Goal: Task Accomplishment & Management: Use online tool/utility

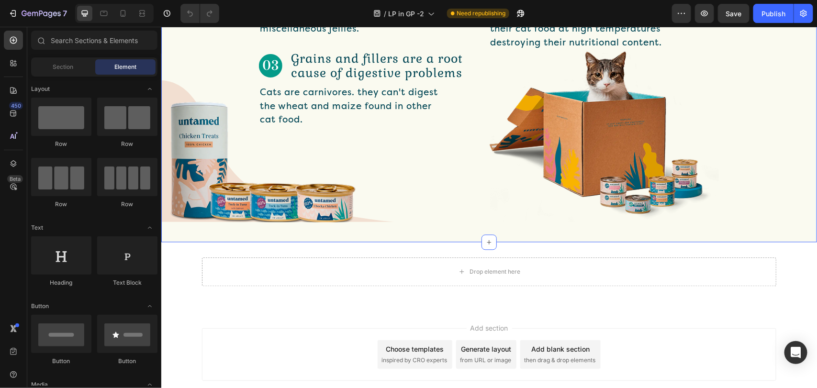
scroll to position [885, 0]
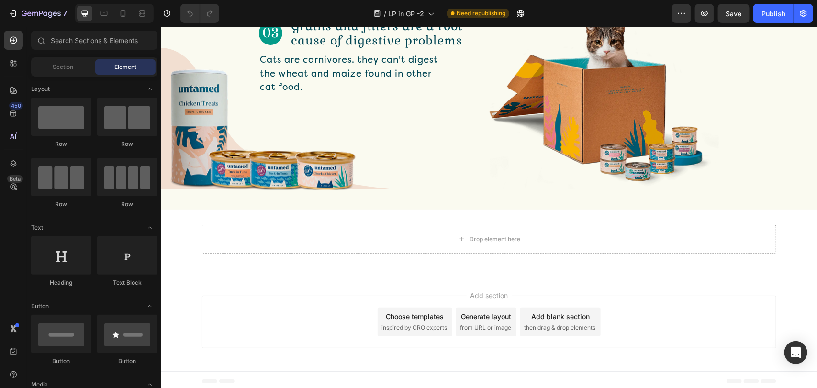
click at [276, 322] on div "Add section Choose templates inspired by CRO experts Generate layout from URL o…" at bounding box center [488, 321] width 574 height 53
click at [290, 263] on div "Drop element here Row Section 7" at bounding box center [489, 242] width 656 height 67
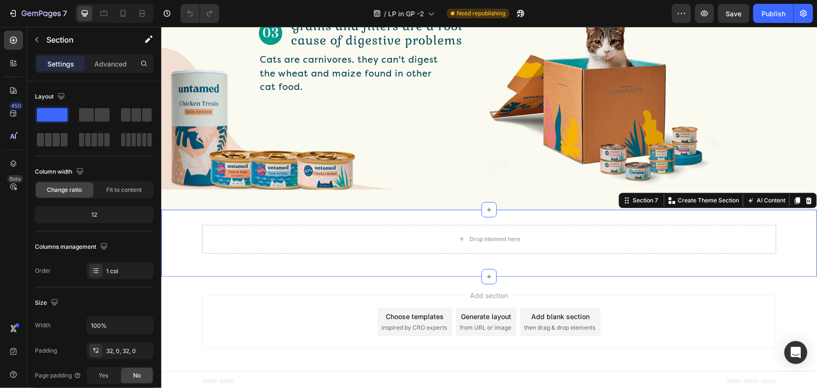
click at [167, 244] on div "Drop element here Row" at bounding box center [489, 242] width 656 height 36
click at [805, 199] on icon at bounding box center [808, 199] width 6 height 7
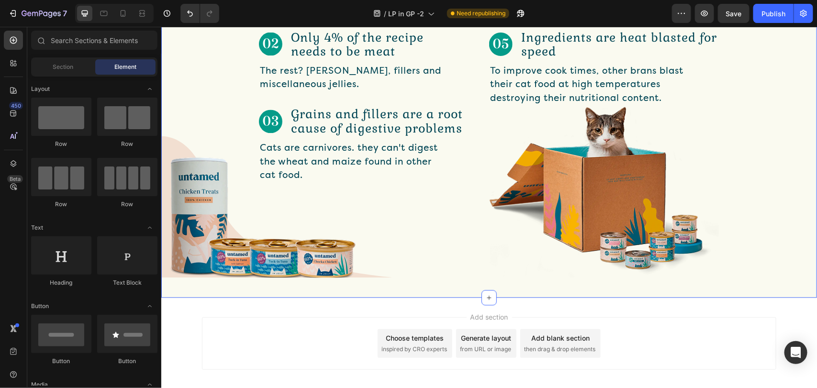
scroll to position [819, 0]
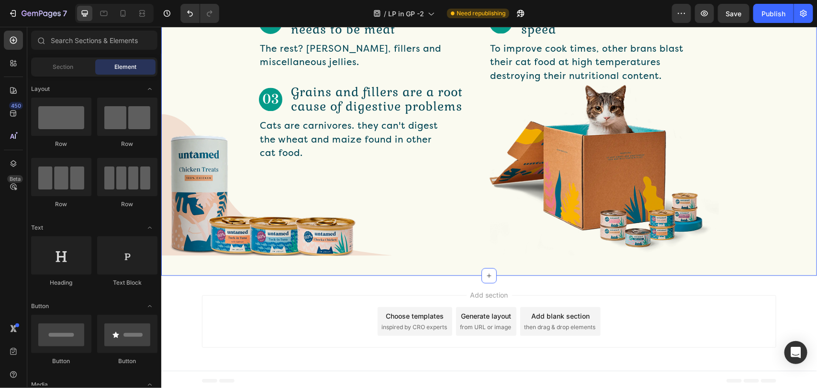
click at [427, 262] on div "5 Things Every Cat Owner Should Know About Cat Food Text Block Row Image Meat b…" at bounding box center [489, 57] width 656 height 435
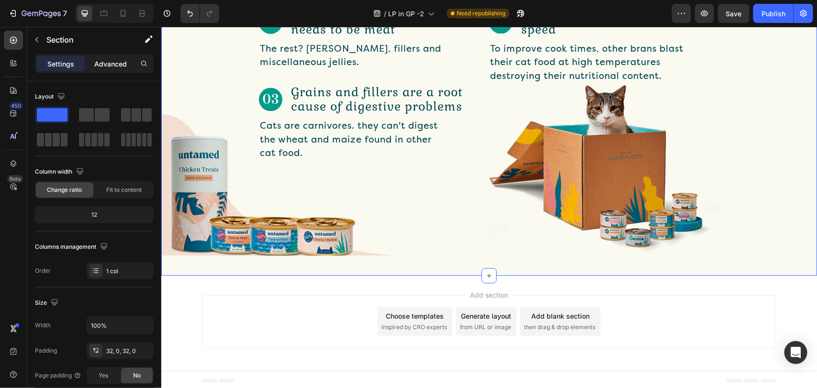
click at [119, 64] on p "Advanced" at bounding box center [110, 64] width 33 height 10
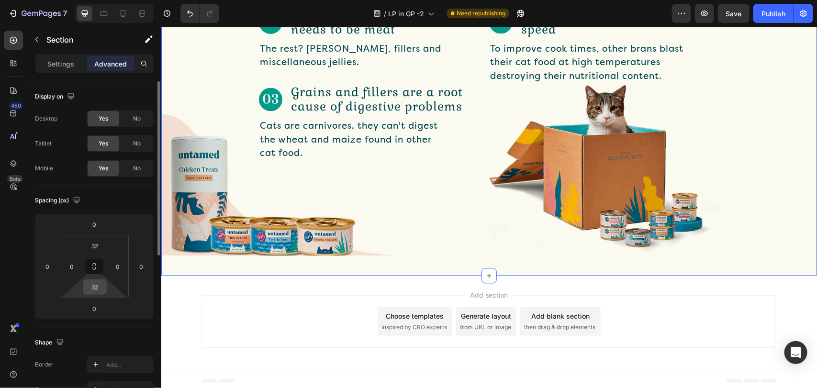
click at [91, 286] on input "32" at bounding box center [94, 287] width 19 height 14
type input "0"
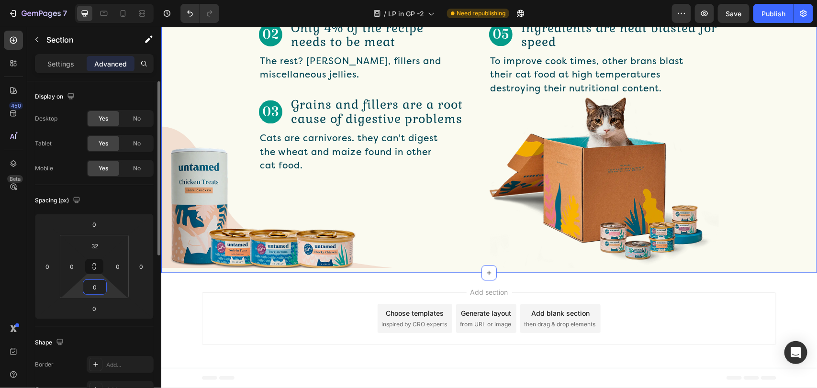
scroll to position [803, 0]
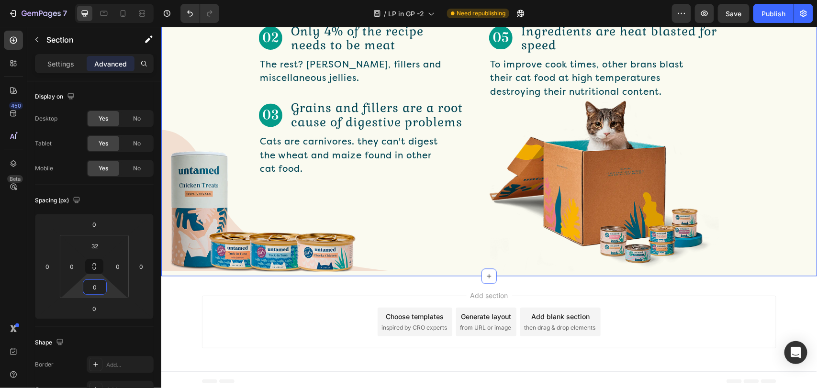
drag, startPoint x: 317, startPoint y: 341, endPoint x: 346, endPoint y: 243, distance: 102.3
click at [317, 340] on div "Add section Choose templates inspired by CRO experts Generate layout from URL o…" at bounding box center [488, 321] width 574 height 53
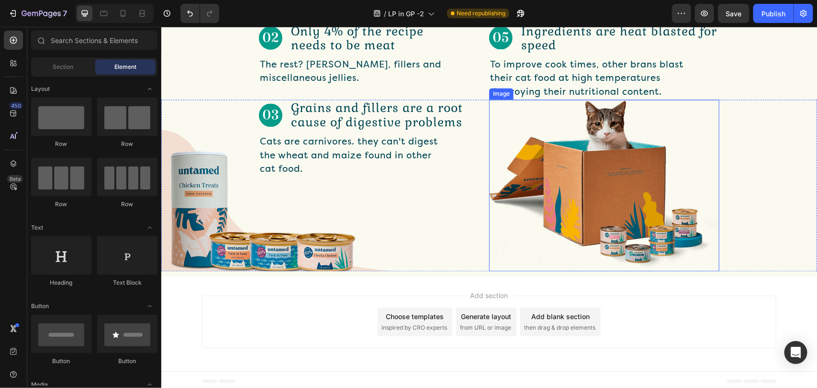
click at [529, 156] on img at bounding box center [604, 185] width 230 height 171
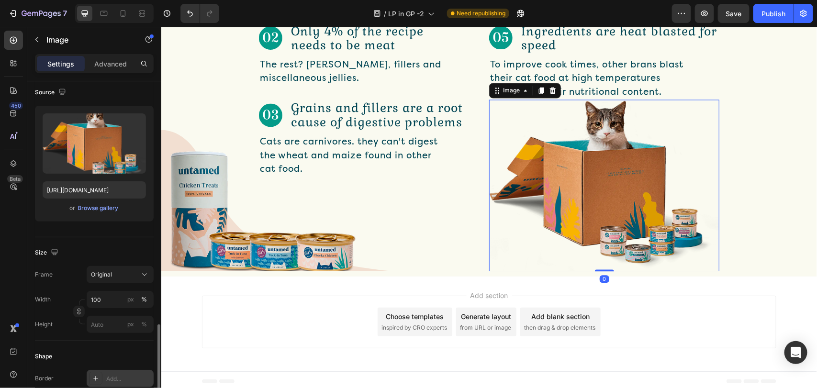
scroll to position [215, 0]
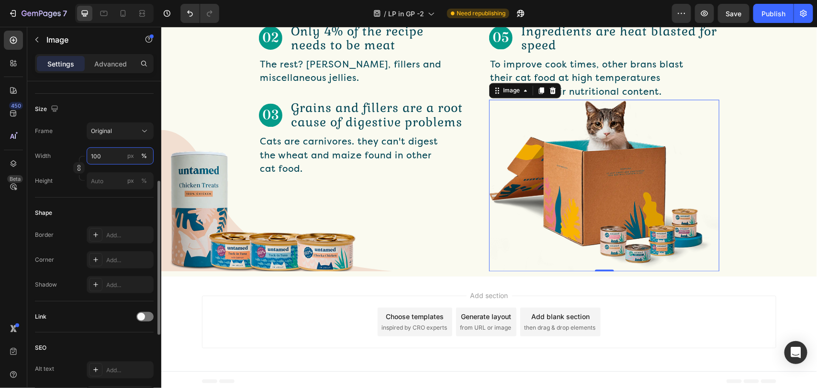
click at [113, 156] on input "100" at bounding box center [120, 155] width 67 height 17
click at [137, 156] on div "px %" at bounding box center [137, 155] width 25 height 17
click at [137, 156] on input "100" at bounding box center [120, 155] width 67 height 17
click at [113, 156] on input "100" at bounding box center [120, 155] width 67 height 17
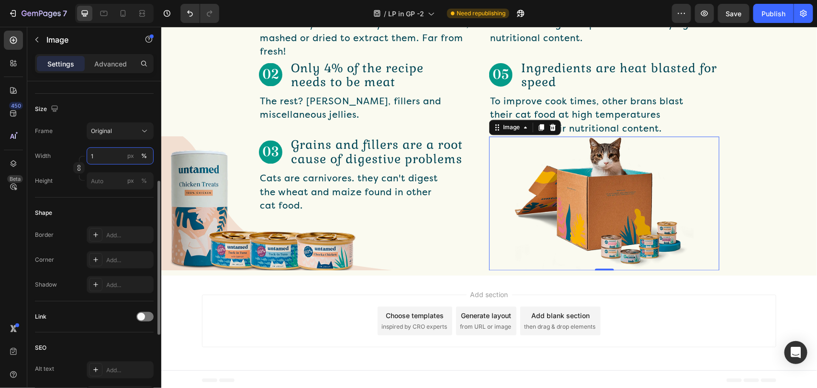
scroll to position [712, 0]
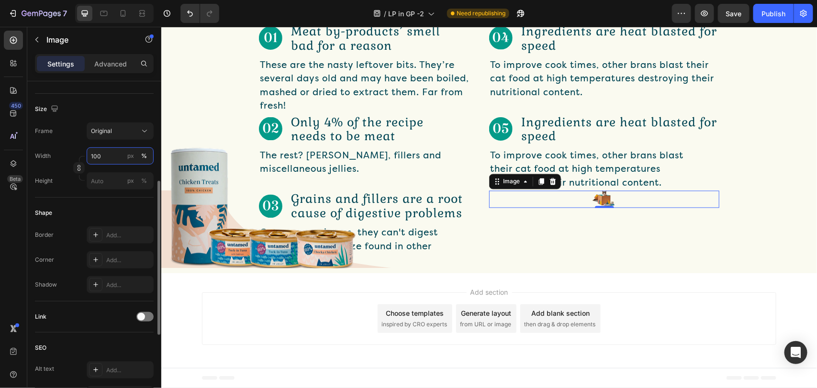
type input "100"
click at [149, 156] on button "%" at bounding box center [143, 155] width 11 height 11
click at [562, 278] on div "Add section Choose templates inspired by CRO experts Generate layout from URL o…" at bounding box center [489, 320] width 656 height 95
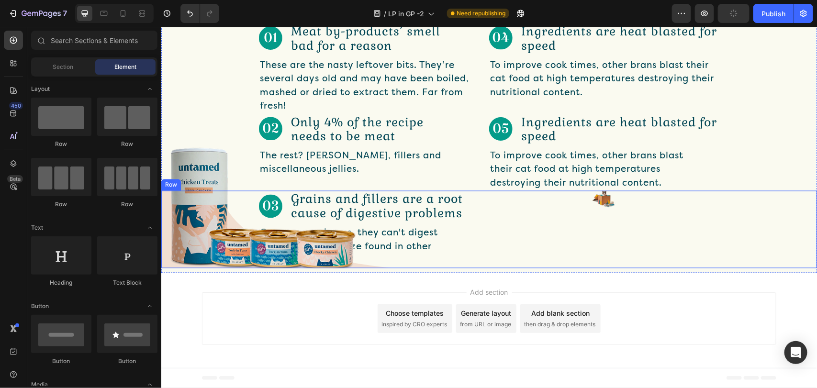
click at [592, 203] on img at bounding box center [603, 198] width 23 height 17
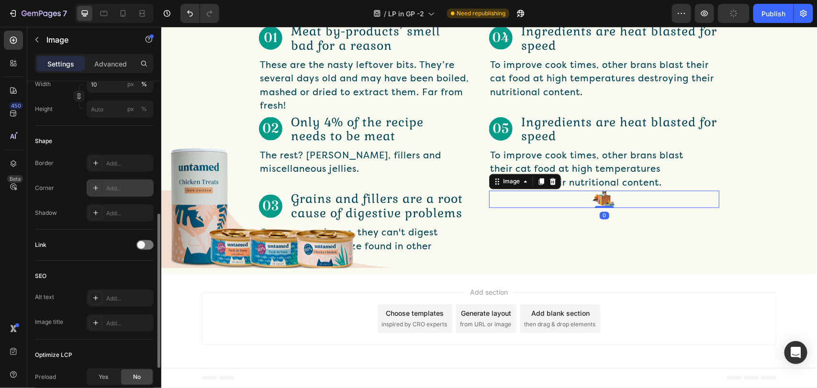
scroll to position [144, 0]
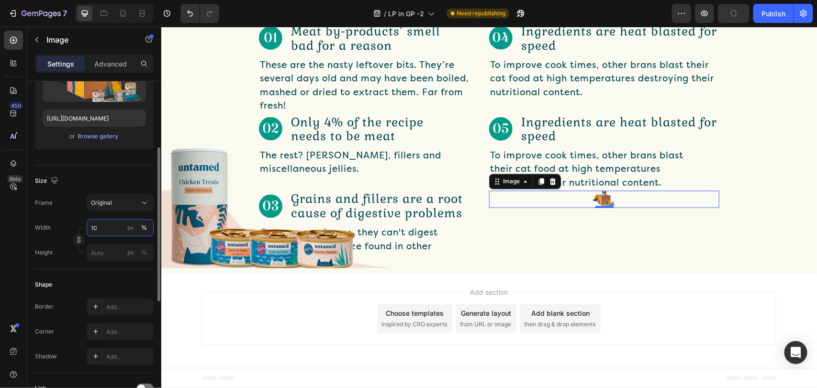
click at [106, 226] on input "10" at bounding box center [120, 227] width 67 height 17
click at [108, 230] on input "10" at bounding box center [120, 227] width 67 height 17
type input "100"
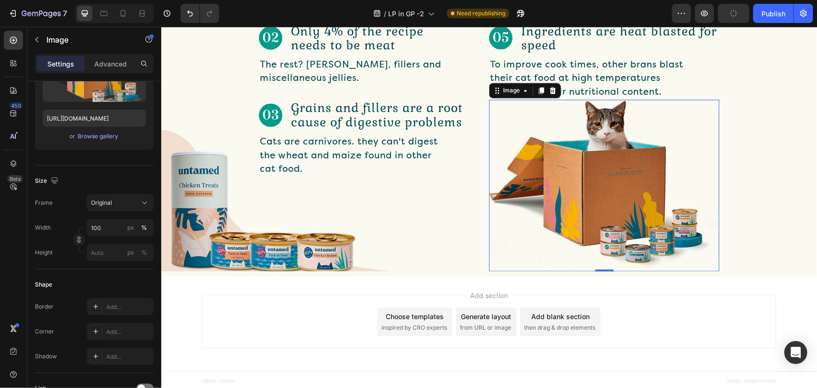
click at [231, 316] on div "Add section Choose templates inspired by CRO experts Generate layout from URL o…" at bounding box center [488, 321] width 574 height 53
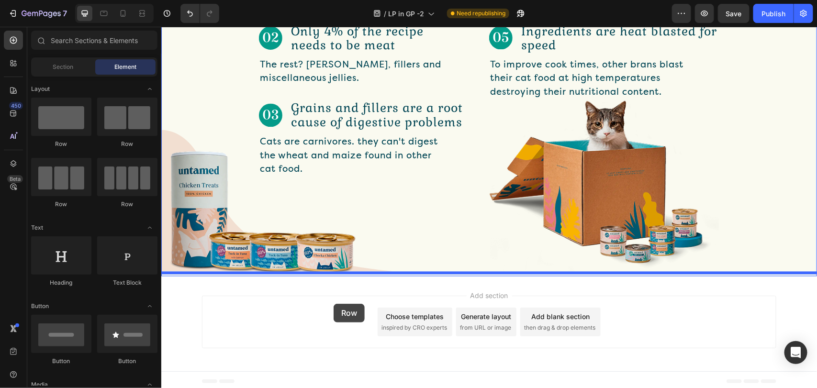
drag, startPoint x: 218, startPoint y: 145, endPoint x: 333, endPoint y: 303, distance: 195.6
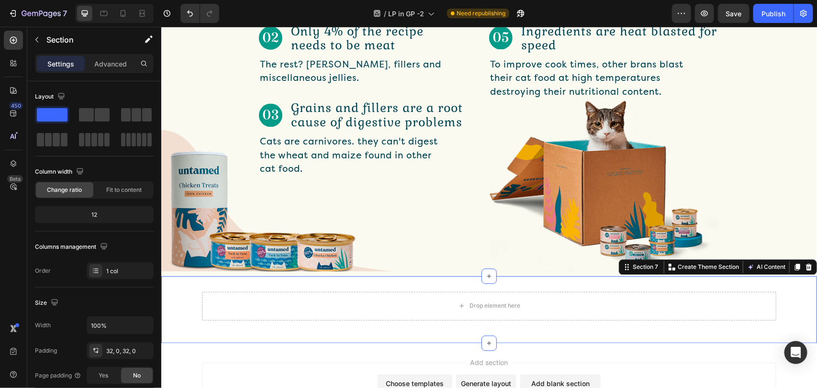
click at [182, 294] on div "Drop element here Row" at bounding box center [489, 309] width 656 height 36
click at [437, 300] on div "Drop element here" at bounding box center [488, 305] width 574 height 29
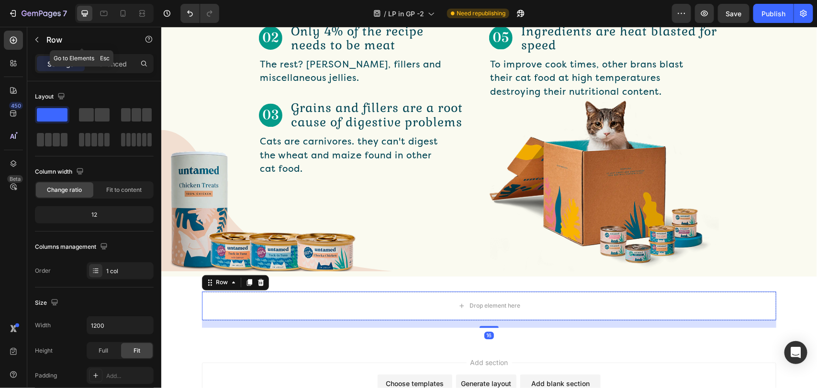
click at [101, 55] on div "Settings Advanced" at bounding box center [94, 63] width 119 height 19
click at [101, 61] on p "Advanced" at bounding box center [110, 64] width 33 height 10
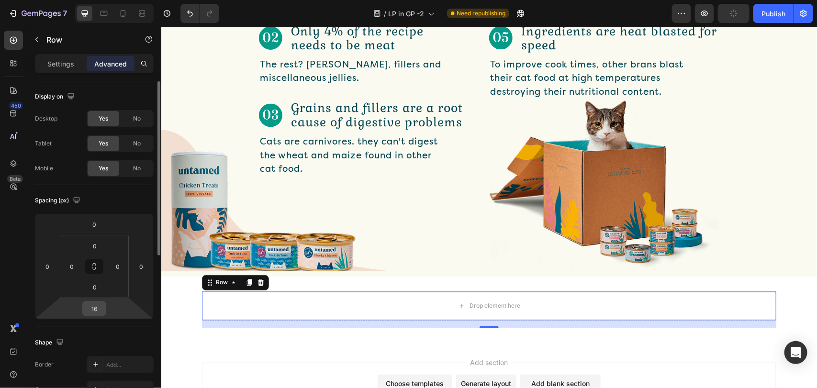
click at [95, 312] on input "16" at bounding box center [94, 308] width 19 height 14
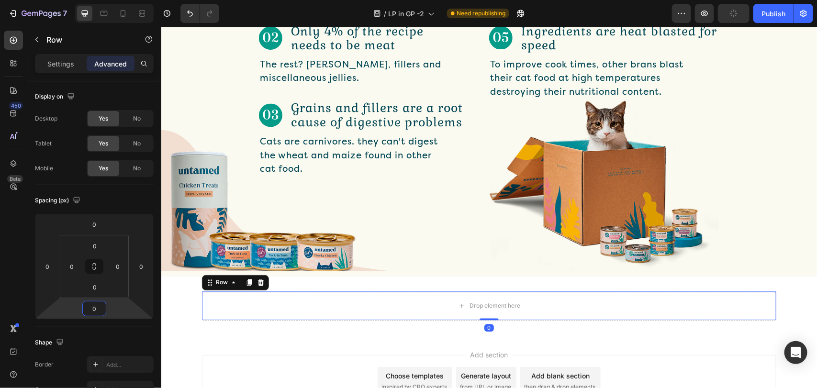
type input "0"
click at [216, 340] on div "Add section Choose templates inspired by CRO experts Generate layout from URL o…" at bounding box center [489, 382] width 656 height 95
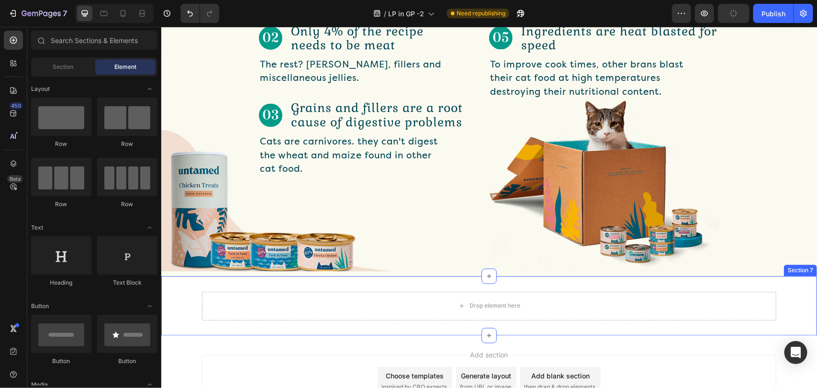
click at [188, 306] on div "Drop element here Row" at bounding box center [489, 305] width 656 height 29
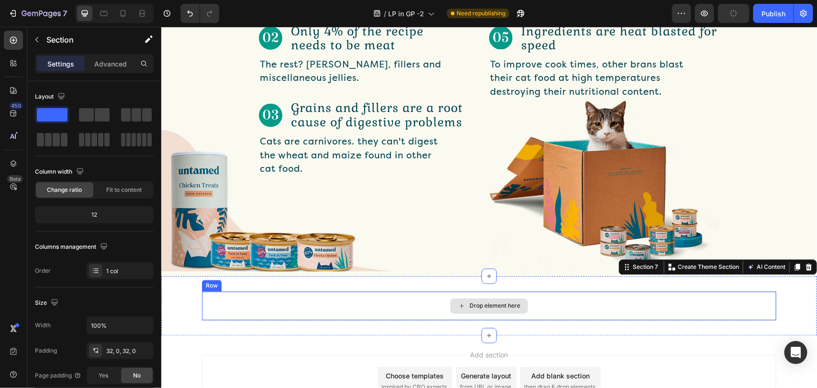
click at [243, 305] on div "Drop element here" at bounding box center [488, 305] width 574 height 29
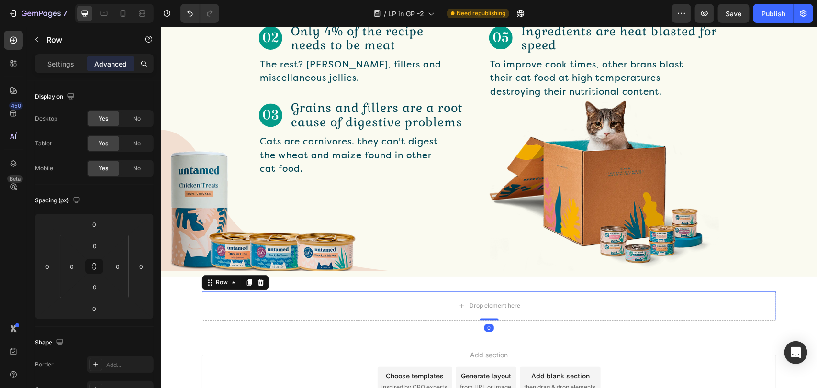
click at [53, 54] on div "Settings Advanced" at bounding box center [94, 63] width 119 height 19
click at [65, 60] on p "Settings" at bounding box center [60, 64] width 27 height 10
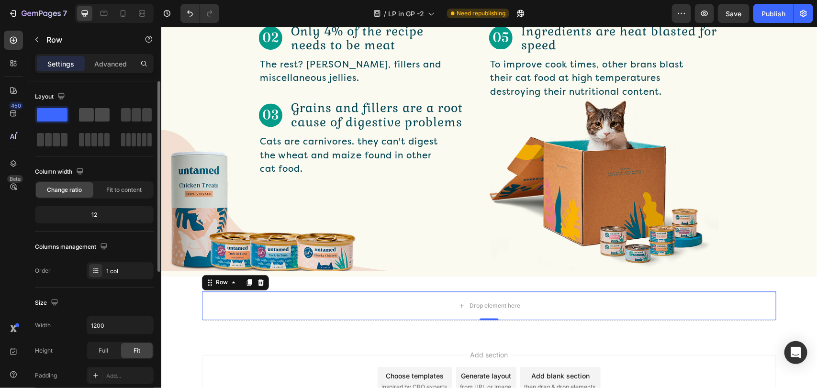
click at [96, 116] on span at bounding box center [102, 114] width 15 height 13
click at [138, 111] on span at bounding box center [137, 114] width 10 height 13
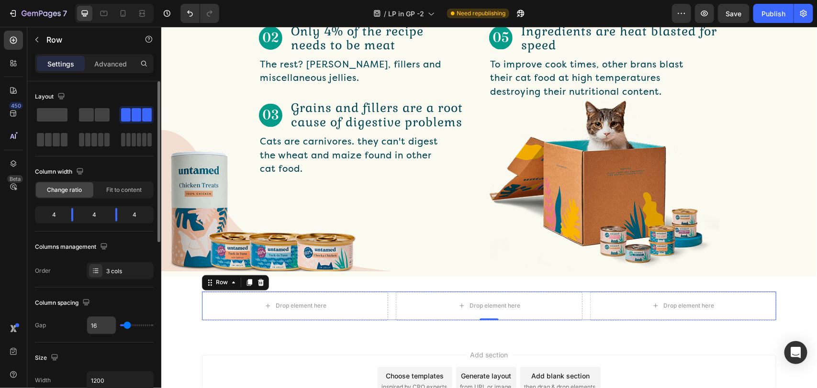
drag, startPoint x: 131, startPoint y: 328, endPoint x: 113, endPoint y: 328, distance: 17.2
click at [113, 328] on div "16" at bounding box center [120, 325] width 67 height 18
type input "0"
drag, startPoint x: 127, startPoint y: 326, endPoint x: 108, endPoint y: 326, distance: 18.7
type input "0"
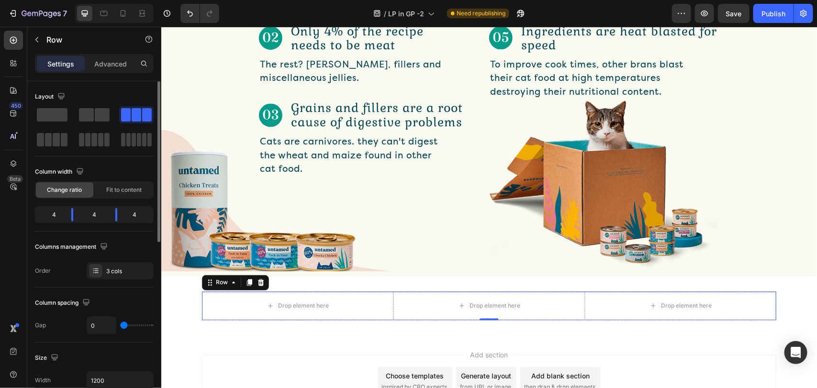
click at [120, 326] on input "range" at bounding box center [136, 325] width 33 height 2
click at [312, 319] on div "Drop element here Drop element here Drop element here Row 0 Section 7" at bounding box center [489, 305] width 656 height 59
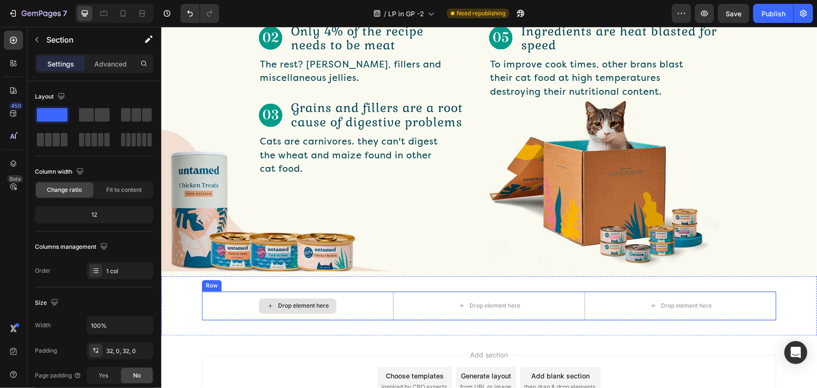
click at [317, 302] on div "Drop element here" at bounding box center [303, 306] width 51 height 8
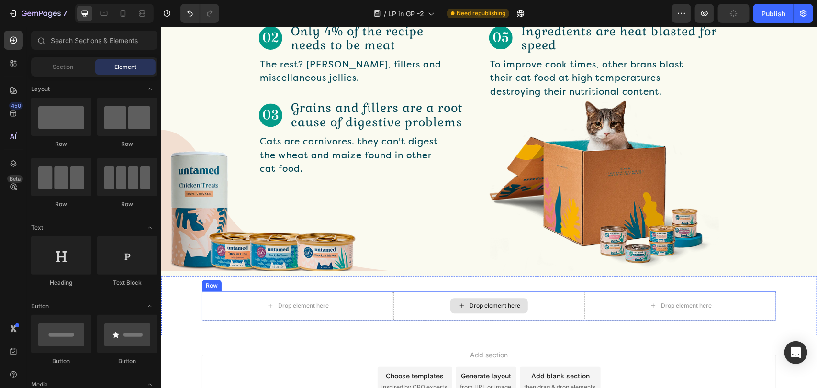
click at [395, 301] on div "Drop element here" at bounding box center [488, 305] width 191 height 29
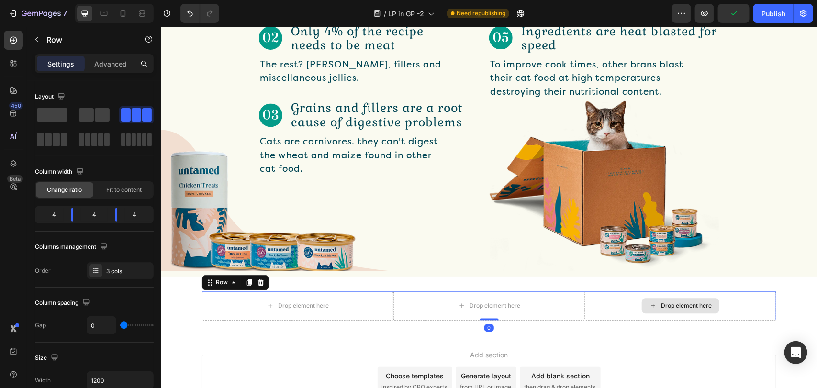
click at [624, 299] on div "Drop element here" at bounding box center [679, 305] width 191 height 29
drag, startPoint x: 299, startPoint y: 307, endPoint x: 275, endPoint y: 300, distance: 24.8
click at [298, 307] on div "Drop element here" at bounding box center [297, 305] width 78 height 15
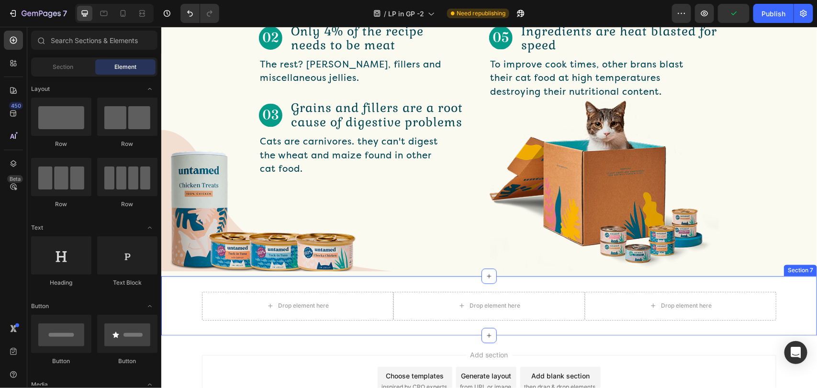
click at [182, 297] on div "Drop element here Drop element here Drop element here Row" at bounding box center [489, 305] width 656 height 29
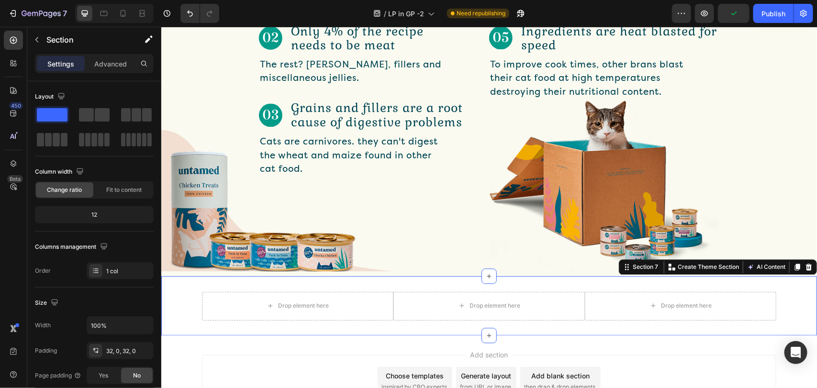
click at [252, 305] on div "Drop element here" at bounding box center [296, 305] width 191 height 29
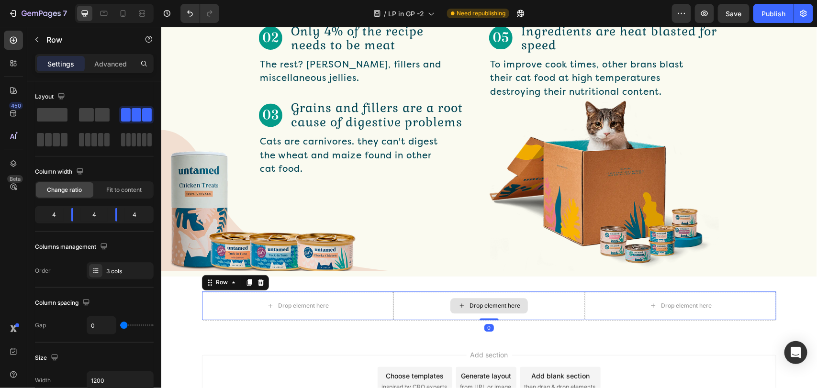
scroll to position [862, 0]
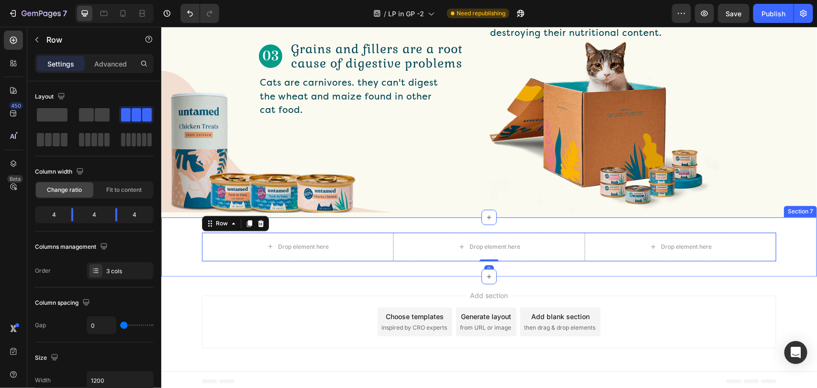
click at [190, 247] on div "Drop element here Drop element here Drop element here Row 0" at bounding box center [489, 246] width 656 height 29
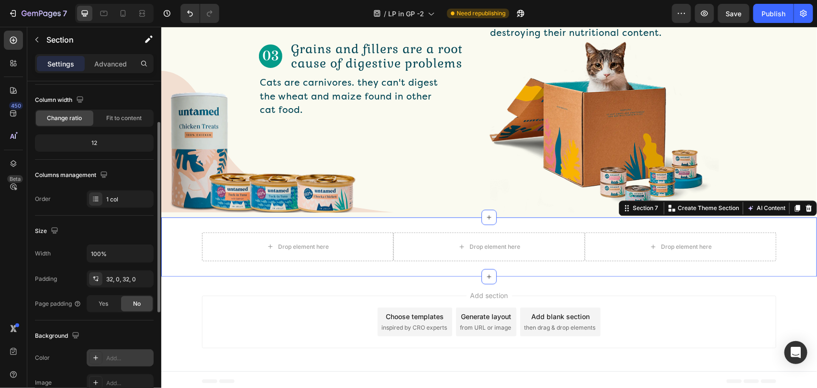
scroll to position [215, 0]
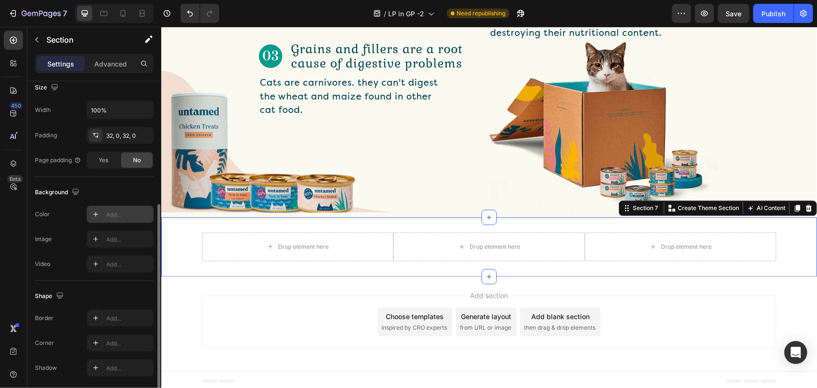
click at [109, 217] on div "Add..." at bounding box center [128, 215] width 45 height 9
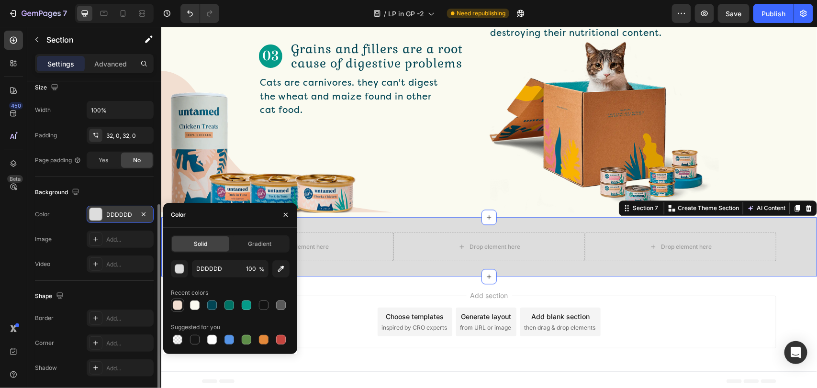
click at [176, 304] on div at bounding box center [178, 306] width 10 height 10
type input "F2DFD1"
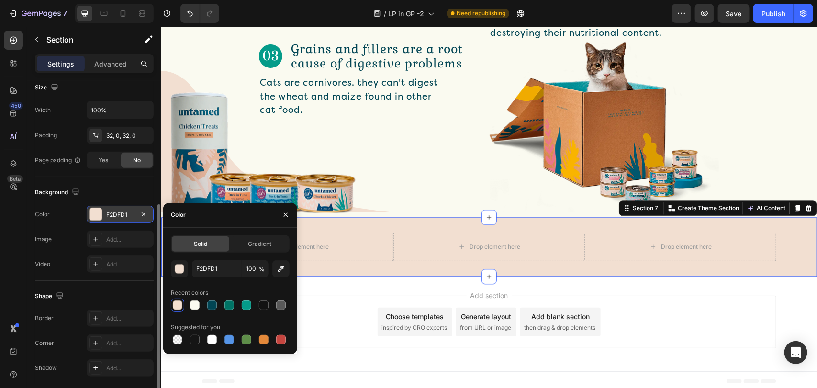
click at [367, 333] on div "Add section Choose templates inspired by CRO experts Generate layout from URL o…" at bounding box center [488, 321] width 574 height 53
